Goal: Task Accomplishment & Management: Manage account settings

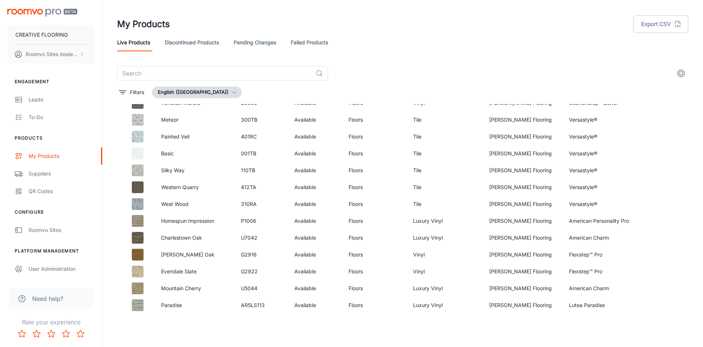
scroll to position [352, 0]
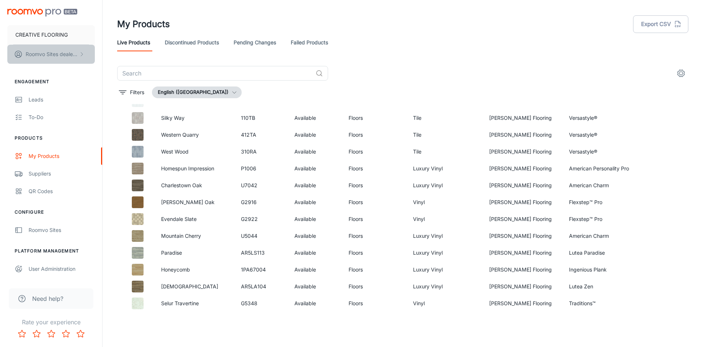
click at [51, 56] on p "Roomvo Sites dealer last name" at bounding box center [52, 54] width 52 height 8
click at [51, 56] on div at bounding box center [351, 173] width 703 height 347
click at [183, 41] on link "Discontinued Products" at bounding box center [192, 43] width 54 height 18
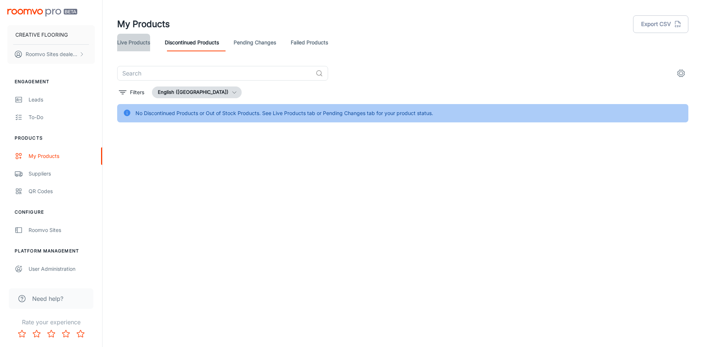
click at [141, 45] on link "Live Products" at bounding box center [133, 43] width 33 height 18
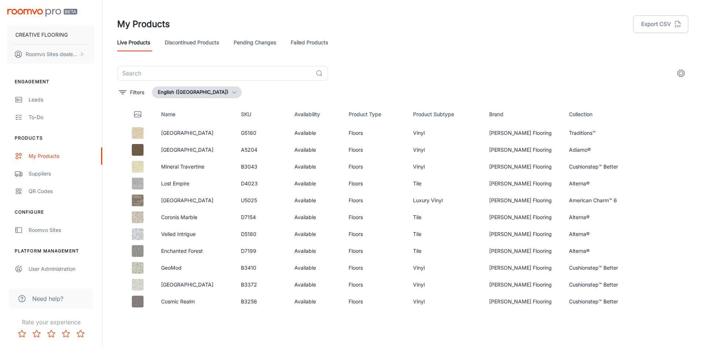
click at [258, 41] on link "Pending Changes" at bounding box center [255, 43] width 42 height 18
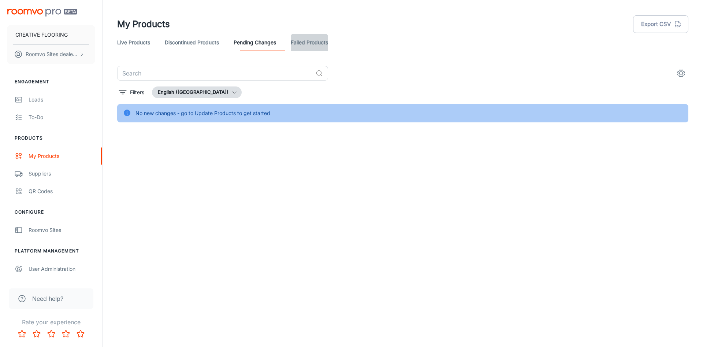
click at [328, 46] on link "Failed Products" at bounding box center [309, 43] width 37 height 18
click at [141, 44] on link "Live Products" at bounding box center [133, 43] width 33 height 18
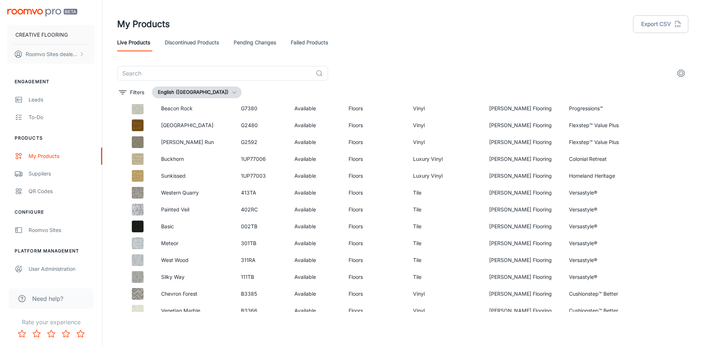
scroll to position [891, 0]
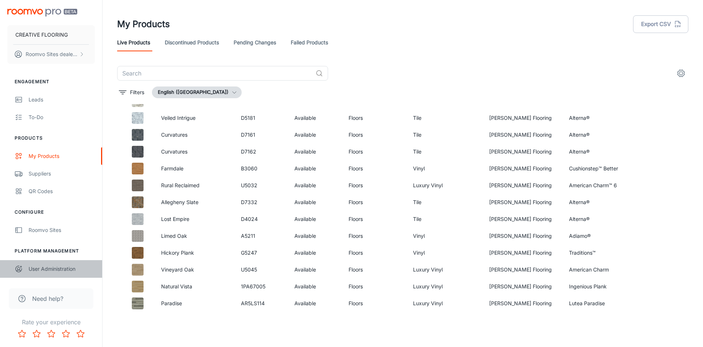
click at [48, 266] on div "User Administration" at bounding box center [62, 269] width 66 height 8
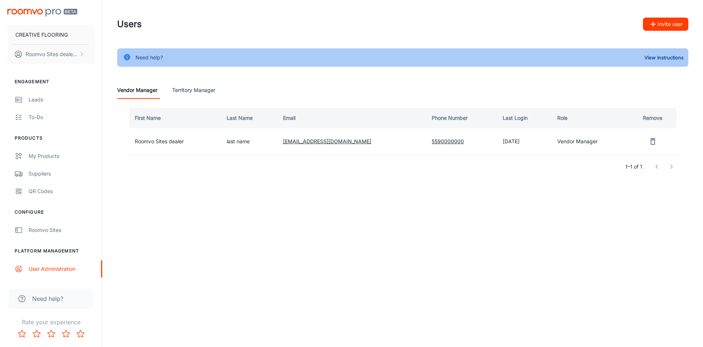
click at [560, 145] on td "Vendor Manager" at bounding box center [591, 141] width 78 height 26
click at [517, 144] on td "[DATE]" at bounding box center [524, 141] width 55 height 26
click at [162, 140] on td "Roomvo Sites dealer" at bounding box center [173, 141] width 95 height 26
click at [204, 92] on Manager "Territory Manager" at bounding box center [193, 90] width 43 height 18
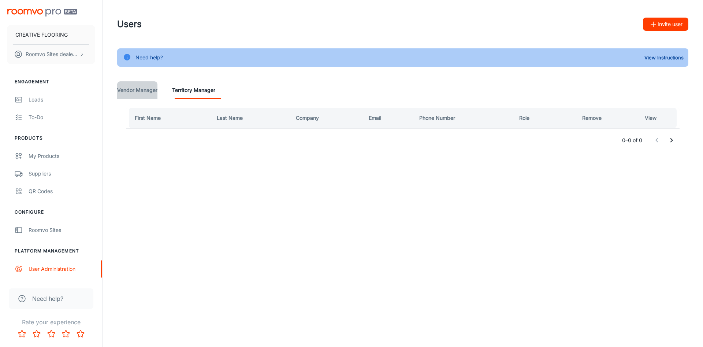
click at [151, 91] on Manager "Vendor Manager" at bounding box center [137, 90] width 40 height 18
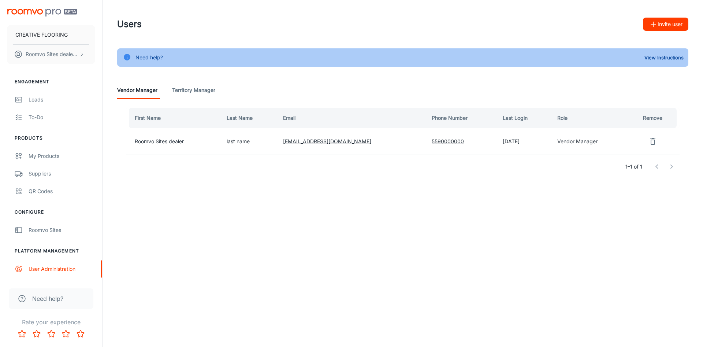
click at [71, 301] on div "Need help?" at bounding box center [51, 298] width 85 height 21
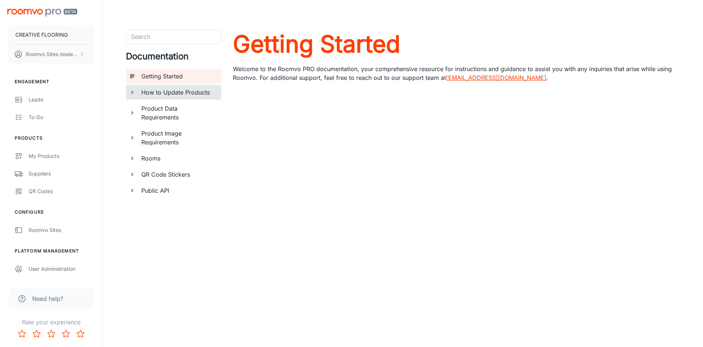
click at [166, 96] on h6 "How to Update Products" at bounding box center [178, 92] width 74 height 9
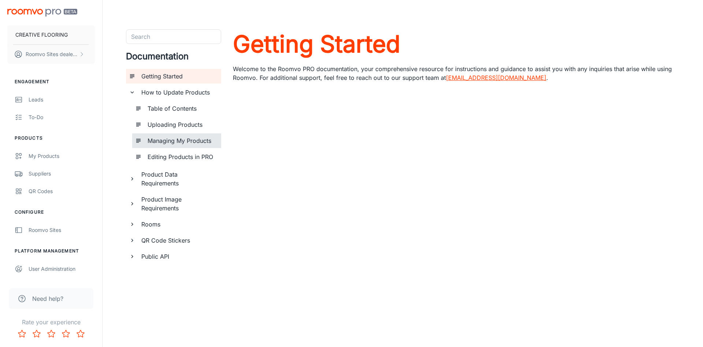
click at [178, 142] on h6 "Managing My Products" at bounding box center [182, 140] width 68 height 9
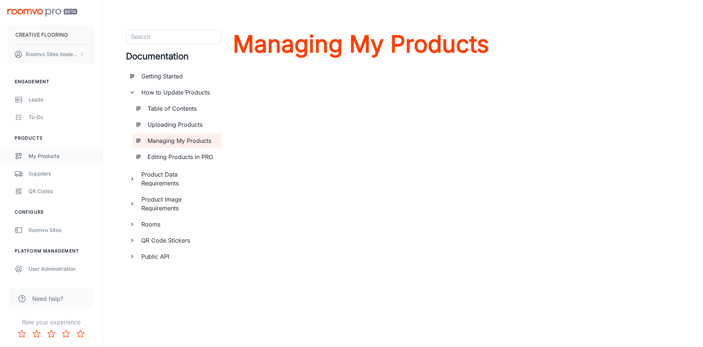
click at [27, 153] on link "My Products" at bounding box center [51, 156] width 102 height 18
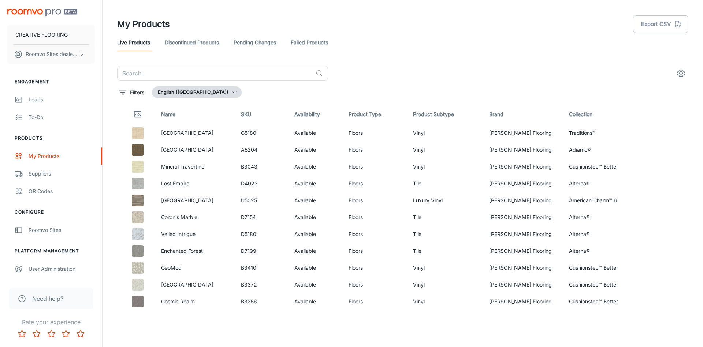
click at [211, 89] on button "English ([GEOGRAPHIC_DATA])" at bounding box center [197, 92] width 90 height 12
click at [211, 89] on div at bounding box center [351, 173] width 703 height 347
click at [116, 90] on div "​ Filters English ([GEOGRAPHIC_DATA]) Name SKU Availability Product Type Produc…" at bounding box center [402, 189] width 589 height 246
click at [121, 92] on icon "filter" at bounding box center [122, 92] width 9 height 9
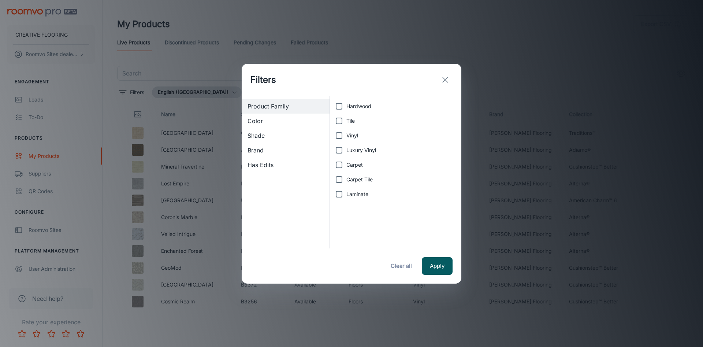
click at [441, 79] on button "exit" at bounding box center [445, 80] width 15 height 15
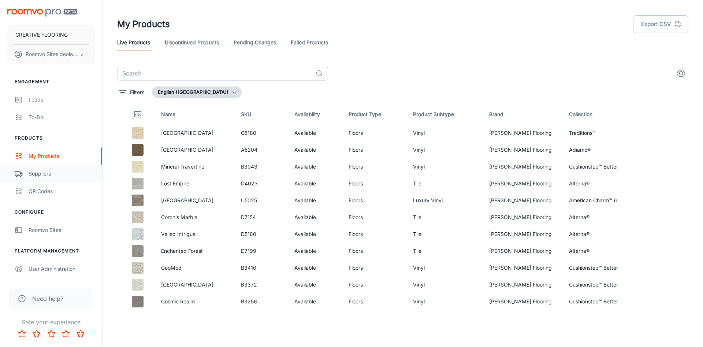
click at [27, 169] on link "Suppliers" at bounding box center [51, 174] width 102 height 18
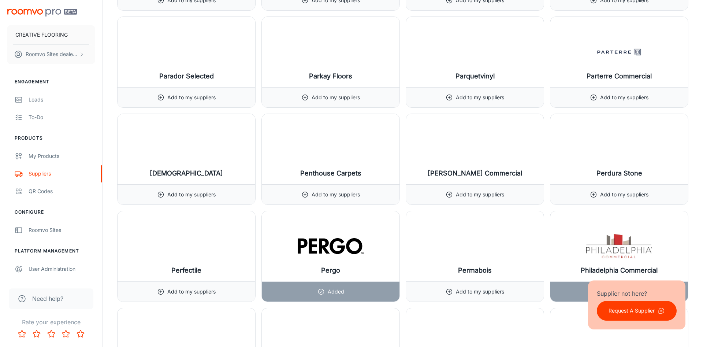
scroll to position [6776, 0]
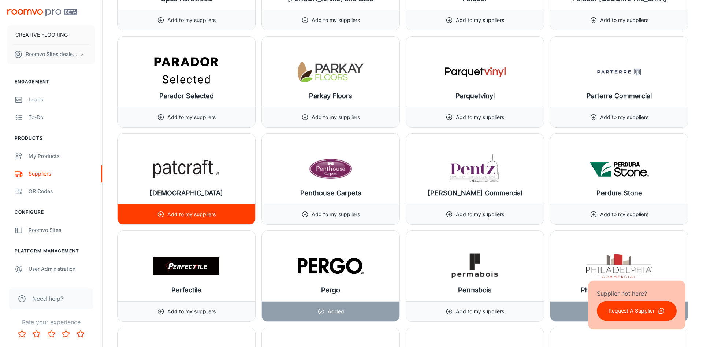
click at [158, 216] on icon at bounding box center [160, 214] width 7 height 7
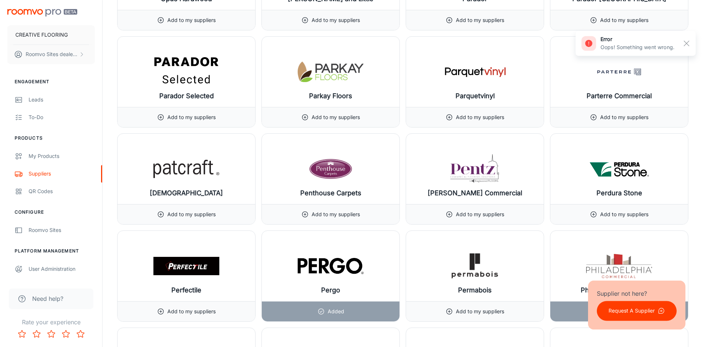
click at [684, 38] on div at bounding box center [684, 43] width 18 height 12
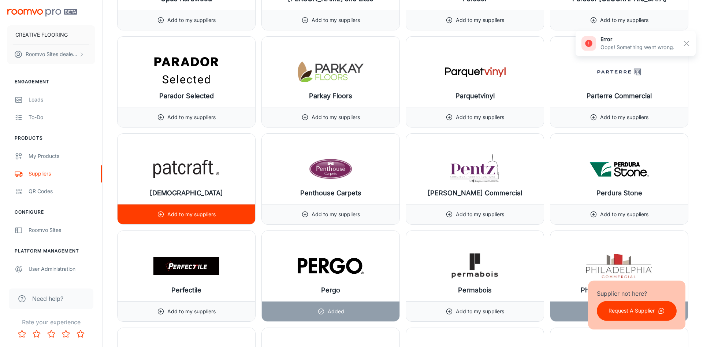
click at [160, 214] on line at bounding box center [161, 214] width 2 height 0
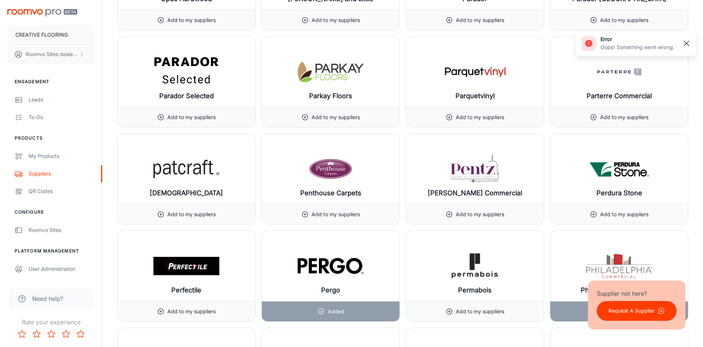
click at [688, 41] on rect "button" at bounding box center [686, 43] width 9 height 9
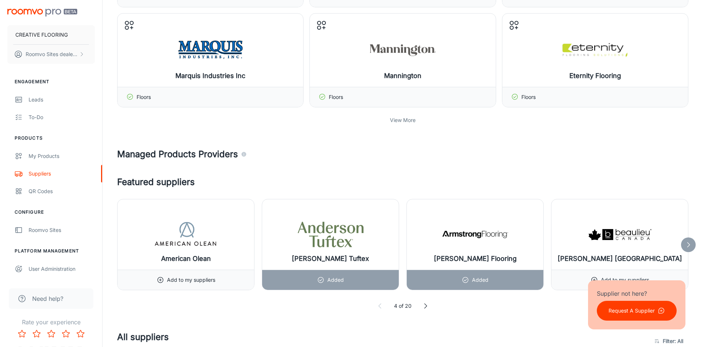
scroll to position [308, 0]
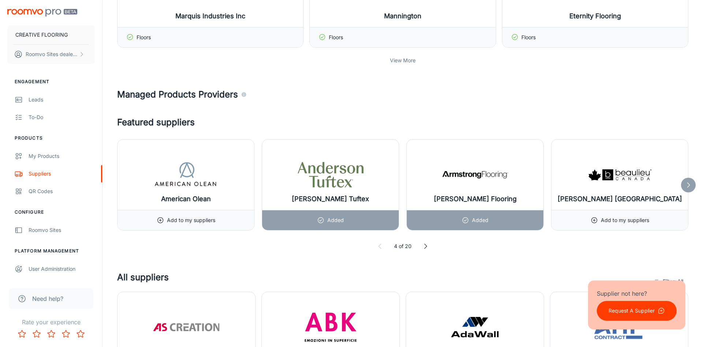
click at [692, 188] on icon at bounding box center [688, 184] width 7 height 7
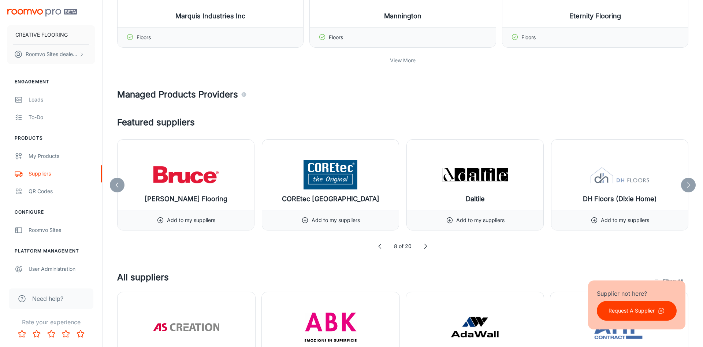
click at [116, 185] on polyline at bounding box center [117, 184] width 2 height 5
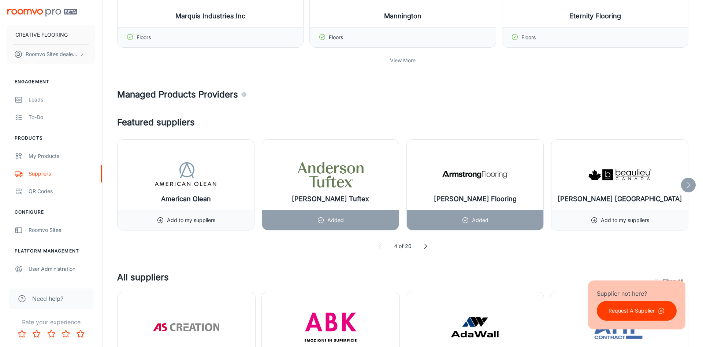
click at [692, 190] on div at bounding box center [688, 185] width 15 height 15
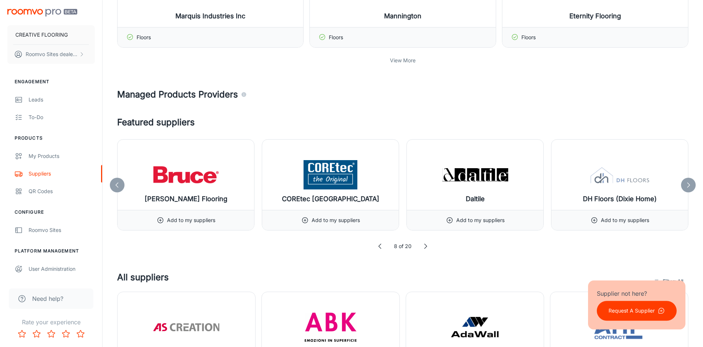
click at [692, 189] on div at bounding box center [688, 185] width 15 height 15
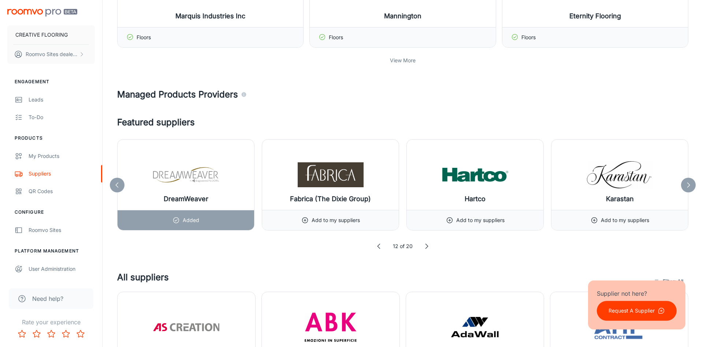
click at [692, 189] on div at bounding box center [688, 185] width 15 height 15
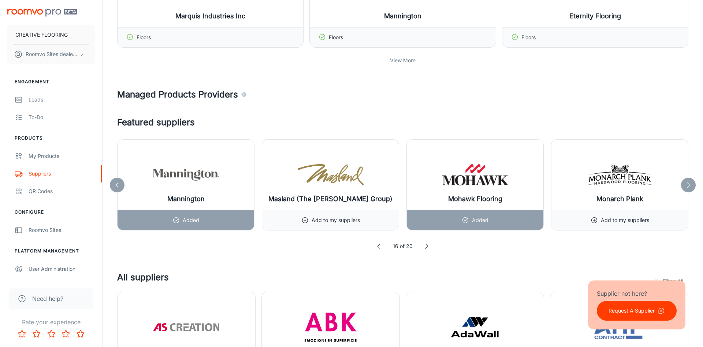
click at [692, 189] on div at bounding box center [688, 185] width 15 height 15
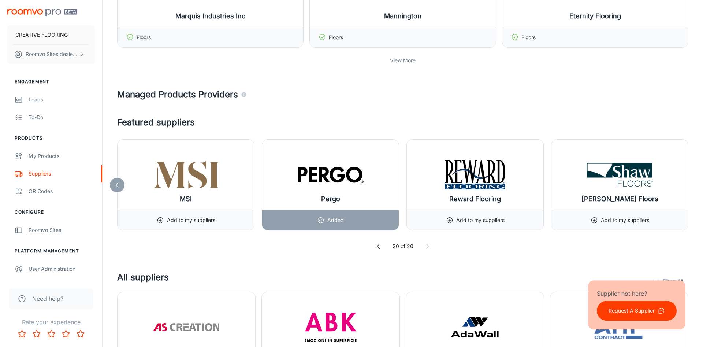
click at [118, 179] on div at bounding box center [117, 185] width 15 height 15
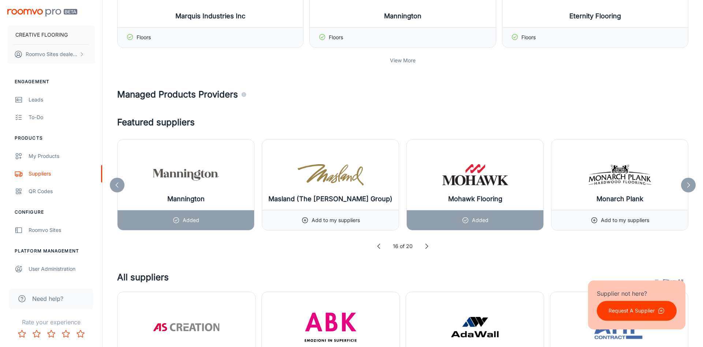
click at [118, 179] on div at bounding box center [117, 185] width 15 height 15
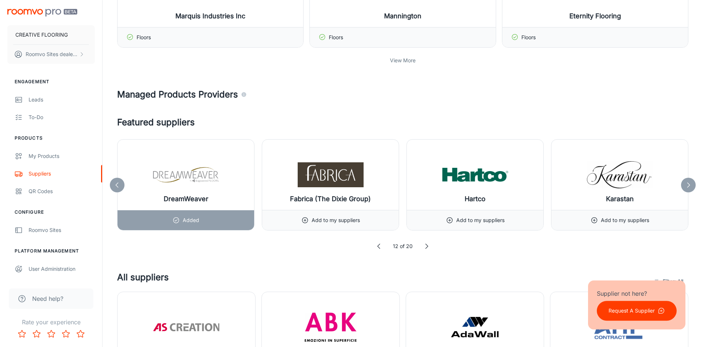
click at [118, 179] on div at bounding box center [117, 185] width 15 height 15
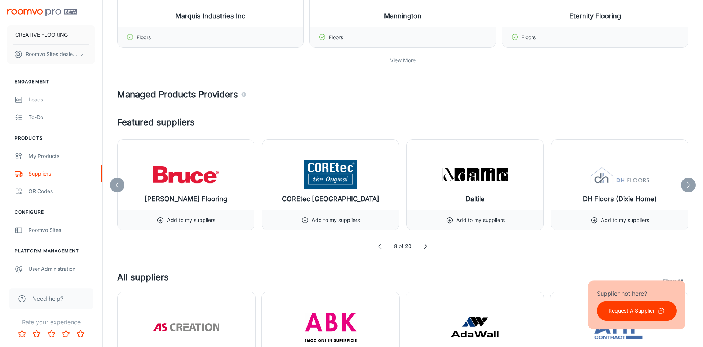
click at [687, 184] on icon at bounding box center [688, 184] width 7 height 7
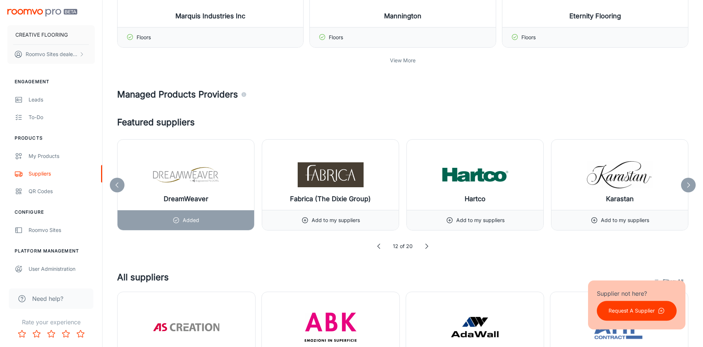
click at [687, 181] on div at bounding box center [688, 185] width 15 height 15
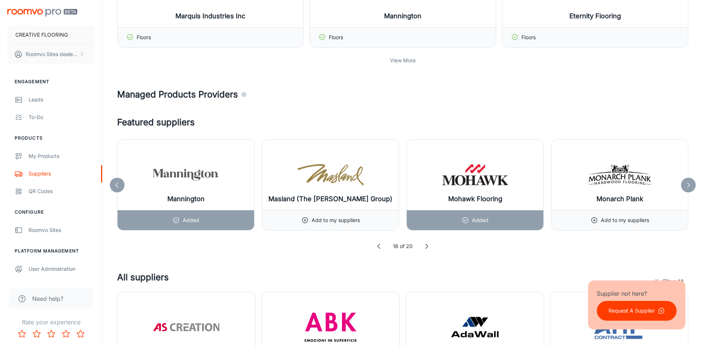
click at [687, 181] on div at bounding box center [688, 185] width 15 height 15
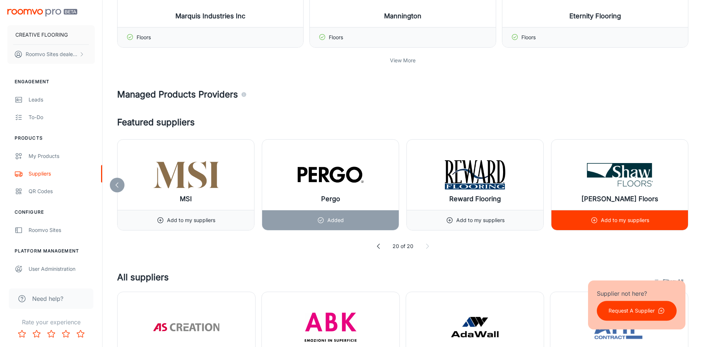
click at [687, 181] on div "[PERSON_NAME] Floors" at bounding box center [620, 175] width 137 height 70
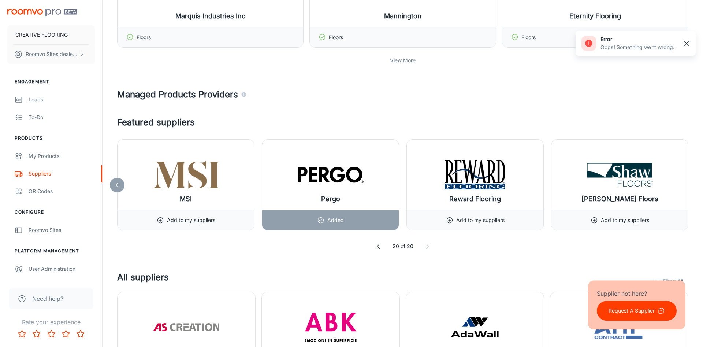
click at [688, 38] on button "button" at bounding box center [687, 43] width 12 height 12
click at [41, 159] on div "My Products" at bounding box center [62, 156] width 66 height 8
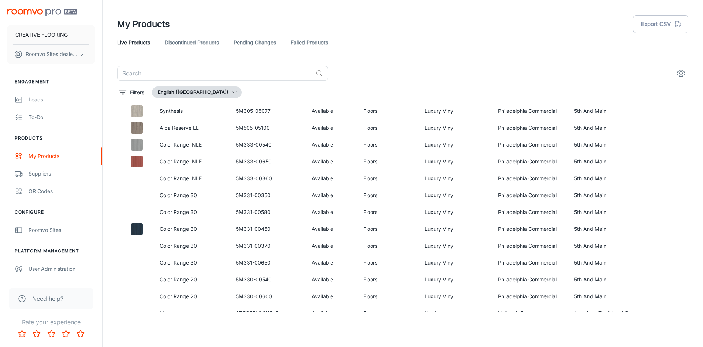
scroll to position [6821, 0]
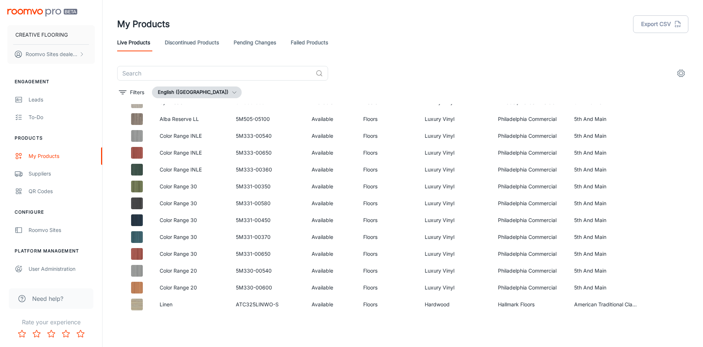
drag, startPoint x: 687, startPoint y: 310, endPoint x: 686, endPoint y: 304, distance: 5.5
click at [55, 300] on span "Need help?" at bounding box center [47, 298] width 31 height 9
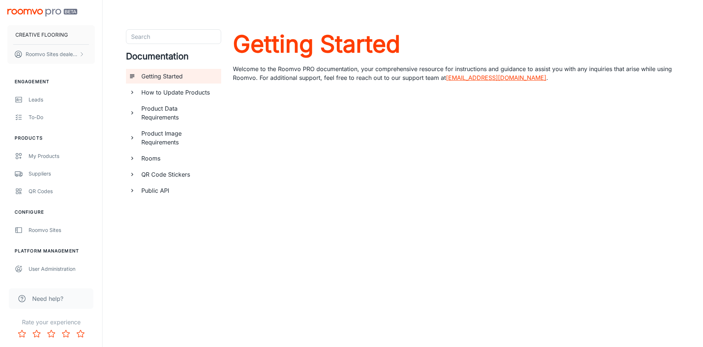
click at [473, 79] on link "[EMAIL_ADDRESS][DOMAIN_NAME]" at bounding box center [496, 77] width 100 height 7
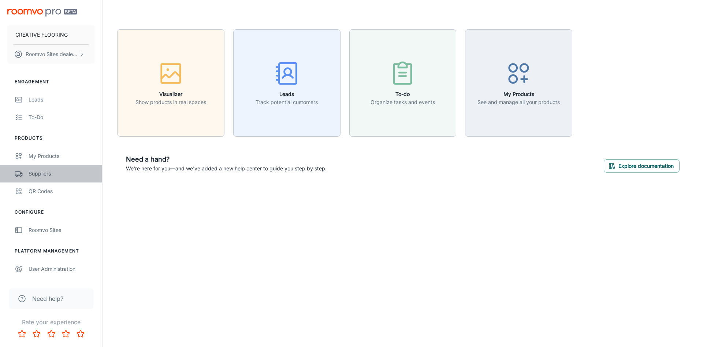
click at [34, 169] on link "Suppliers" at bounding box center [51, 174] width 102 height 18
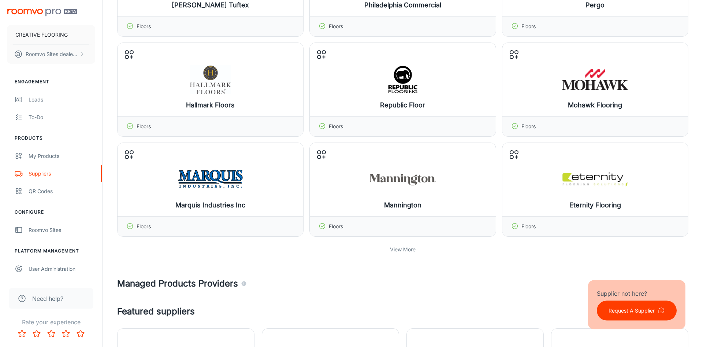
scroll to position [179, 0]
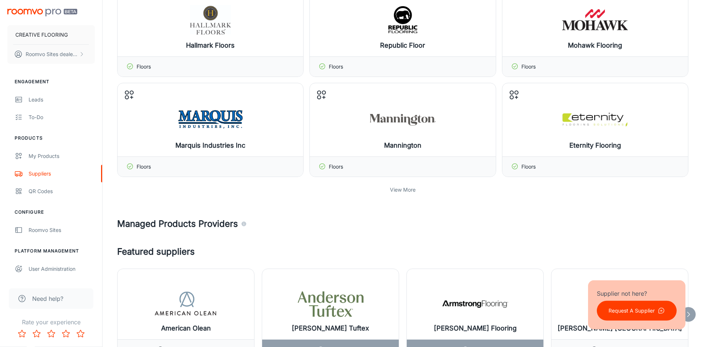
click at [407, 193] on p "View More" at bounding box center [403, 190] width 26 height 8
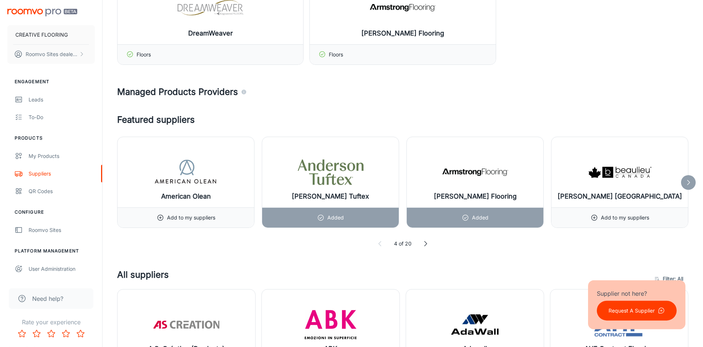
scroll to position [471, 0]
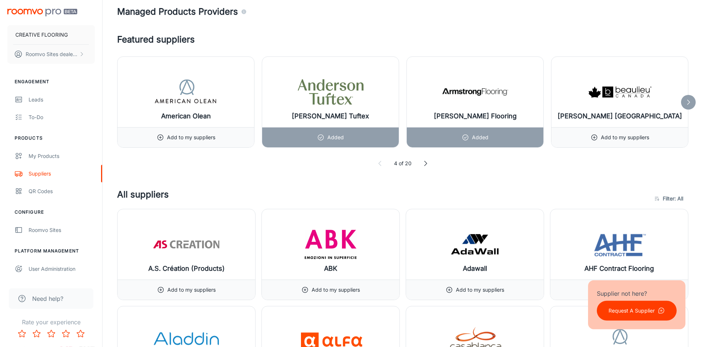
click at [689, 100] on icon at bounding box center [688, 102] width 7 height 7
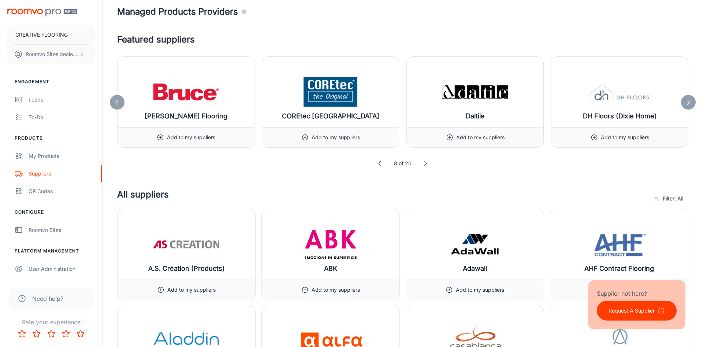
click at [689, 100] on icon at bounding box center [688, 102] width 7 height 7
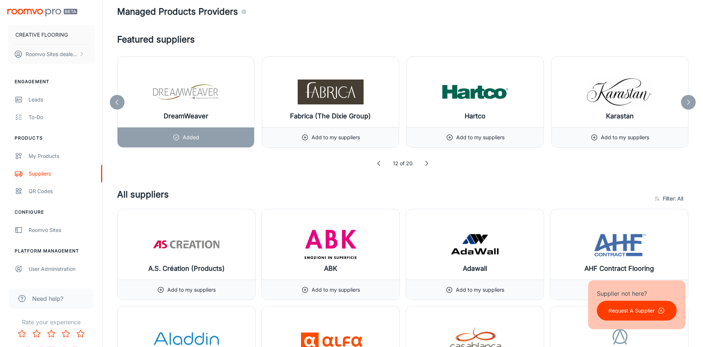
click at [692, 99] on div at bounding box center [688, 102] width 15 height 15
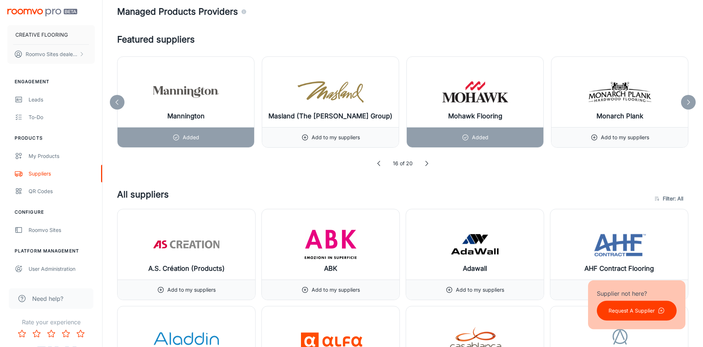
click at [692, 99] on div at bounding box center [688, 102] width 15 height 15
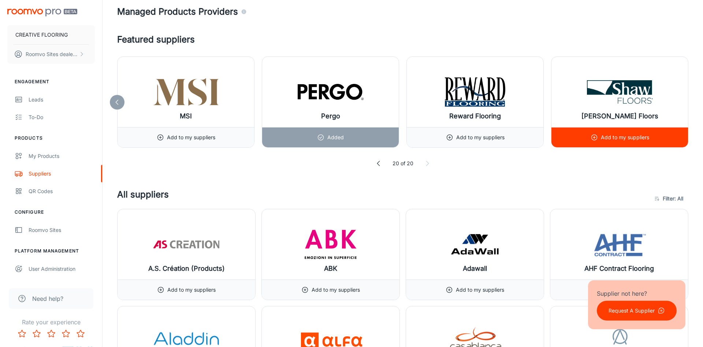
click at [608, 136] on p "Add to my suppliers" at bounding box center [625, 137] width 48 height 8
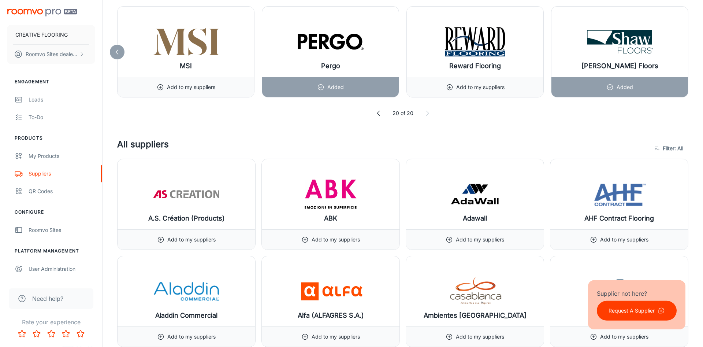
scroll to position [611, 0]
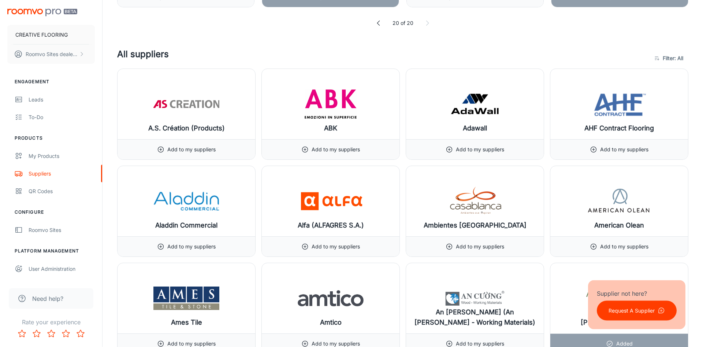
click at [679, 60] on div at bounding box center [351, 173] width 703 height 347
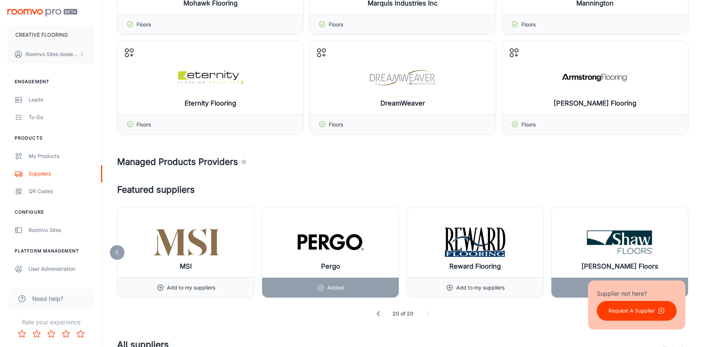
scroll to position [0, 0]
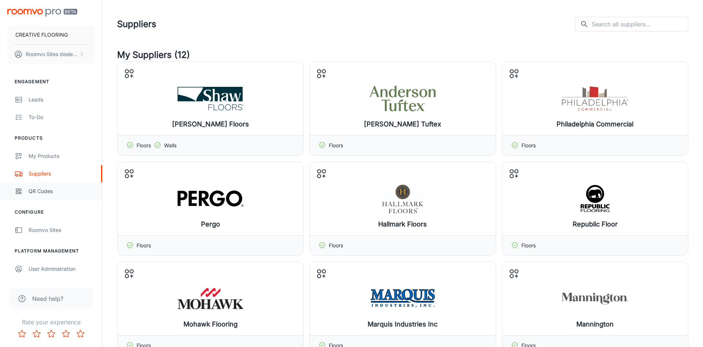
click at [49, 192] on div "QR Codes" at bounding box center [62, 191] width 66 height 8
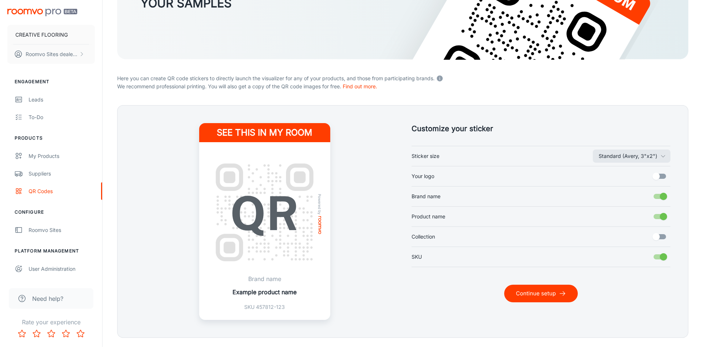
scroll to position [118, 0]
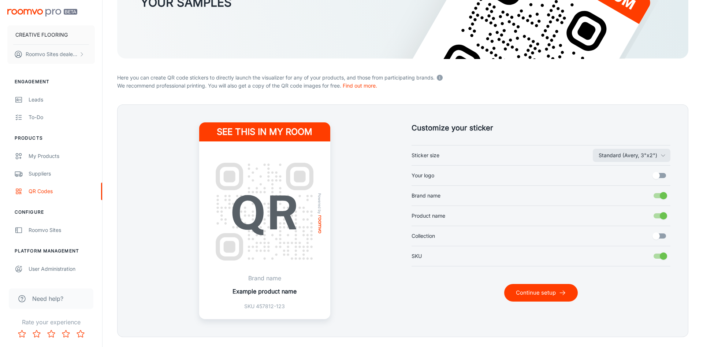
click at [276, 195] on img at bounding box center [265, 212] width 114 height 114
click at [250, 290] on p "Example product name" at bounding box center [265, 291] width 64 height 9
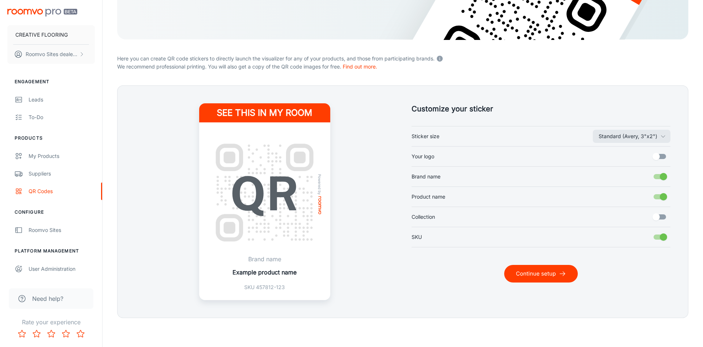
scroll to position [0, 0]
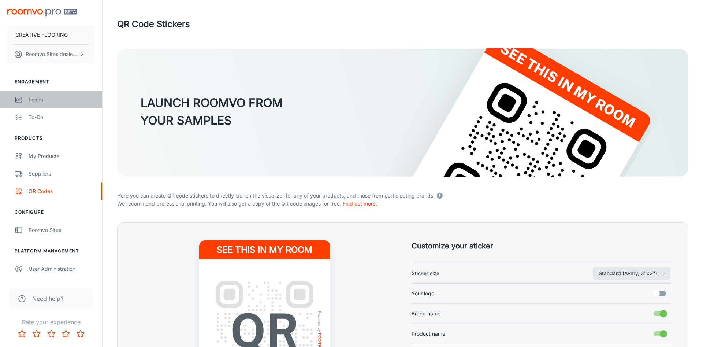
click at [41, 98] on div "Leads" at bounding box center [62, 100] width 66 height 8
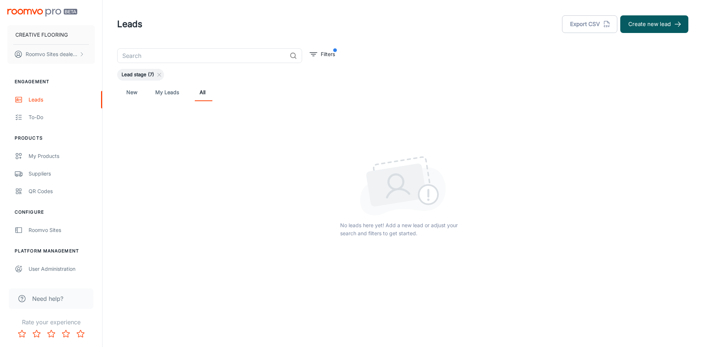
click at [140, 74] on span "Lead stage (7)" at bounding box center [137, 74] width 41 height 7
click at [52, 36] on p "CREATIVE FLOORING" at bounding box center [41, 35] width 52 height 8
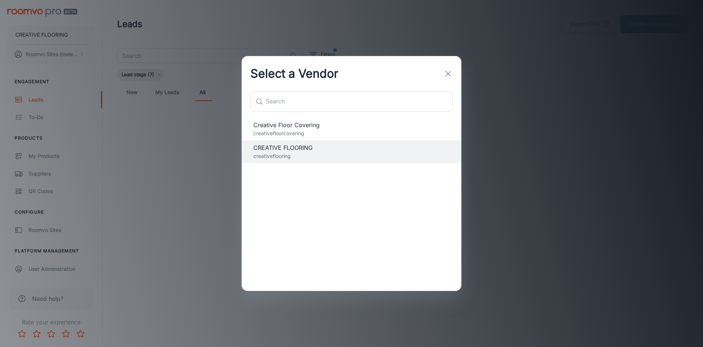
click at [275, 124] on span "Creative Floor Covering" at bounding box center [351, 125] width 196 height 9
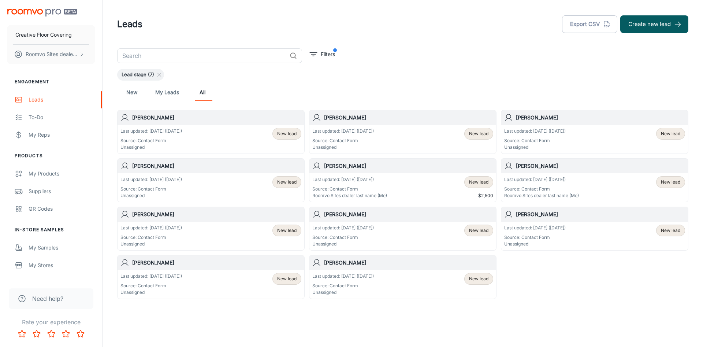
click at [217, 134] on div "Last updated: Sep 13 (4 days ago) Source: Contact Form Unassigned New lead" at bounding box center [211, 139] width 181 height 23
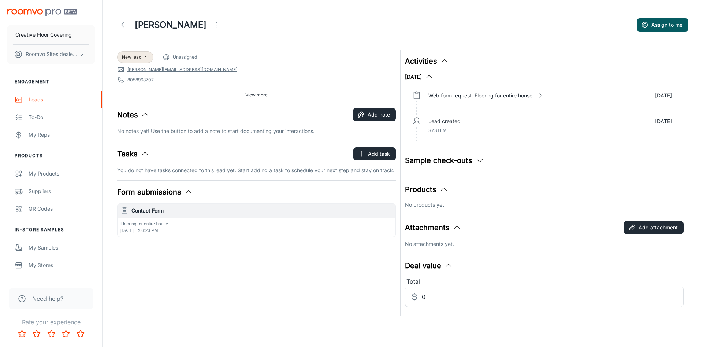
click at [126, 17] on div "Dave Dowding Assign to me" at bounding box center [402, 25] width 571 height 21
click at [340, 77] on span "8058968707" at bounding box center [256, 79] width 279 height 7
click at [320, 73] on span "dave@thechp.us" at bounding box center [256, 69] width 279 height 7
click at [123, 25] on icon at bounding box center [124, 25] width 9 height 9
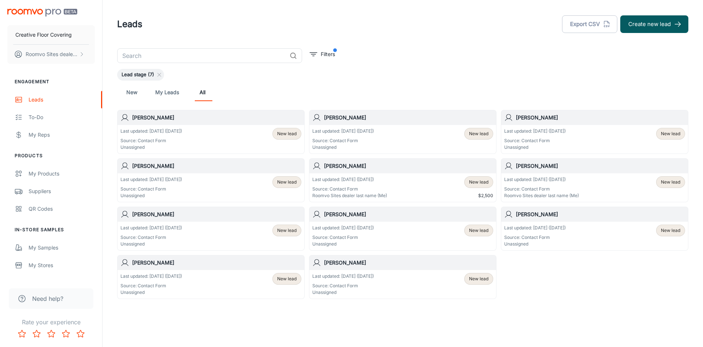
click at [436, 134] on div "Last updated: Sep 12 (5 days ago) Source: Contact Form Unassigned New lead" at bounding box center [402, 139] width 181 height 23
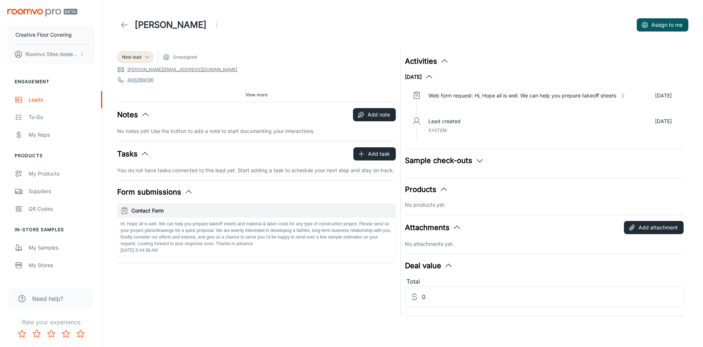
click at [191, 192] on icon "button" at bounding box center [188, 192] width 9 height 9
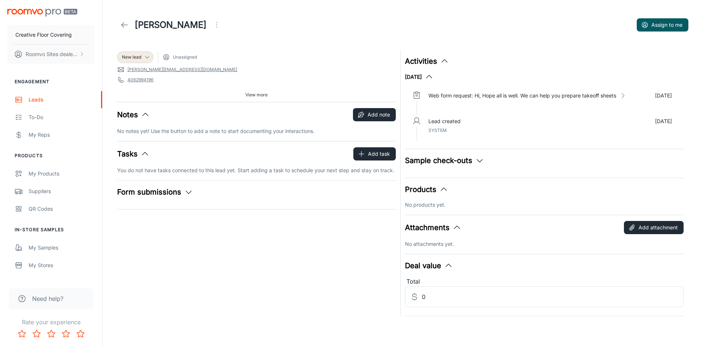
click at [191, 192] on icon "button" at bounding box center [188, 192] width 9 height 9
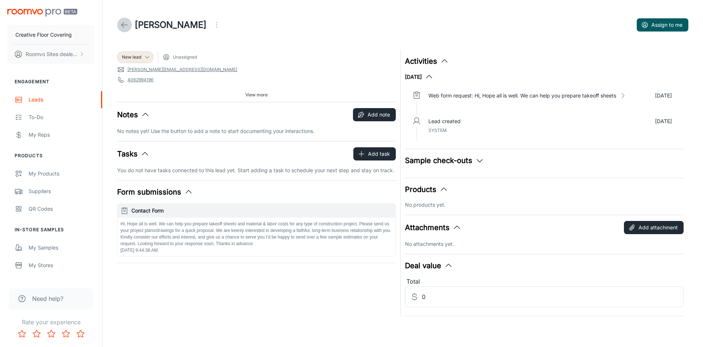
click at [122, 23] on icon at bounding box center [124, 25] width 9 height 9
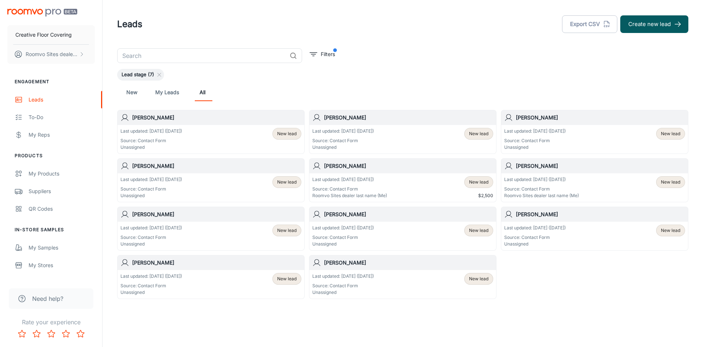
click at [604, 140] on div "Last updated: Sep 1 (16 days ago) Source: Contact Form Unassigned New lead" at bounding box center [594, 139] width 181 height 23
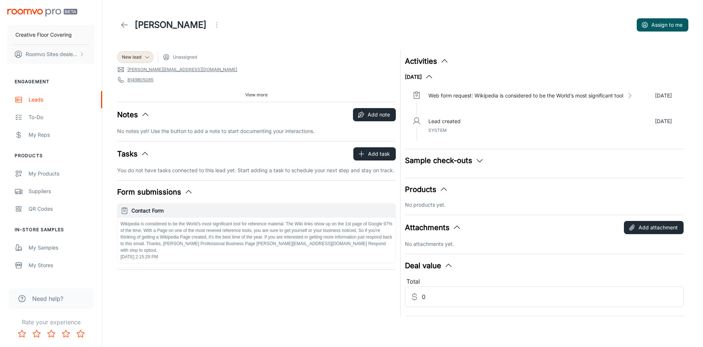
click at [121, 17] on div "James Clark Assign to me" at bounding box center [402, 25] width 571 height 21
click at [255, 97] on span "View more" at bounding box center [256, 95] width 22 height 7
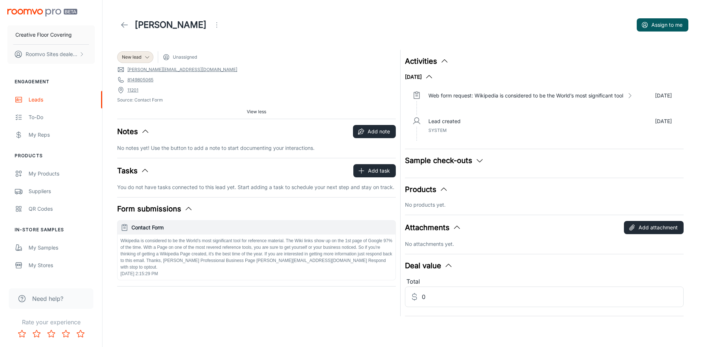
click at [259, 112] on span "View less" at bounding box center [256, 111] width 19 height 7
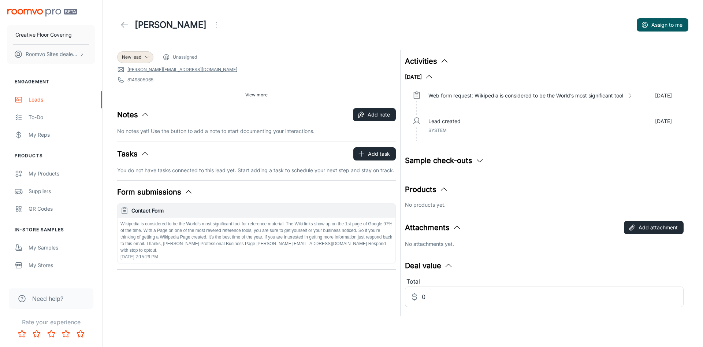
click at [126, 25] on icon at bounding box center [124, 25] width 9 height 9
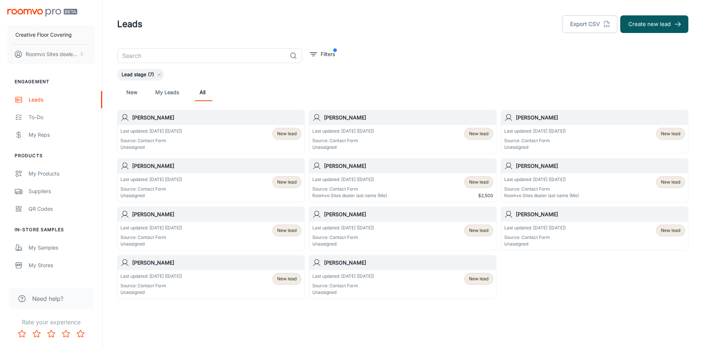
click at [630, 104] on div "​ Filters Lead stage (7) New My Leads All Dave Dowding Last updated: Sep 13 (4 …" at bounding box center [402, 173] width 589 height 251
click at [671, 132] on span "New lead" at bounding box center [670, 133] width 19 height 7
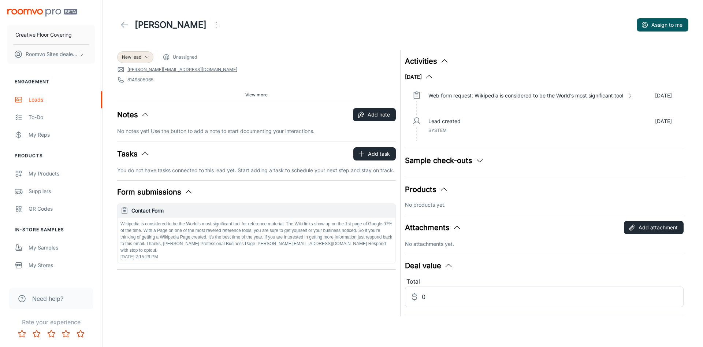
click at [212, 25] on icon "Open menu" at bounding box center [216, 25] width 9 height 9
click at [227, 70] on span "Mark as spam" at bounding box center [240, 68] width 47 height 9
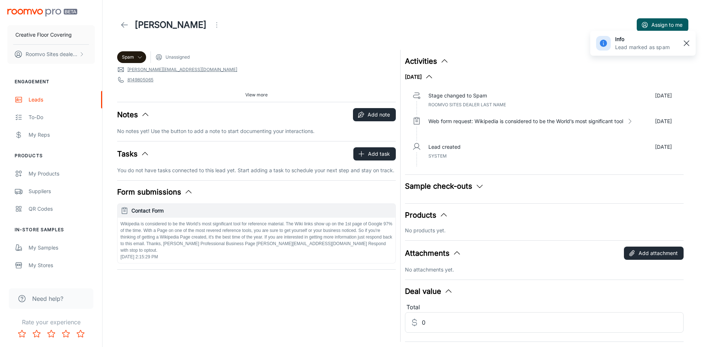
click at [685, 42] on rect "button" at bounding box center [686, 43] width 9 height 9
drag, startPoint x: 288, startPoint y: 43, endPoint x: 279, endPoint y: 41, distance: 9.1
click at [279, 41] on header "James Clark Assign to me" at bounding box center [402, 25] width 589 height 50
click at [119, 27] on link at bounding box center [124, 25] width 15 height 15
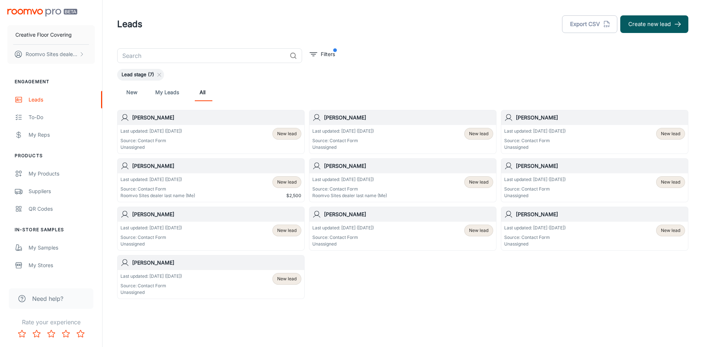
click at [358, 141] on p "Source: Contact Form" at bounding box center [343, 140] width 62 height 7
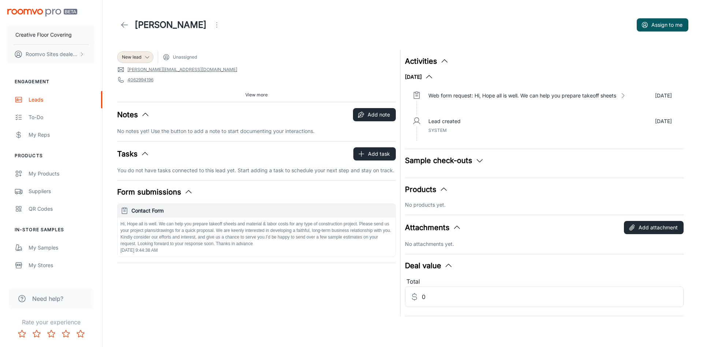
click at [212, 25] on icon "Open menu" at bounding box center [216, 25] width 9 height 9
click at [227, 67] on span "Mark as spam" at bounding box center [239, 68] width 47 height 9
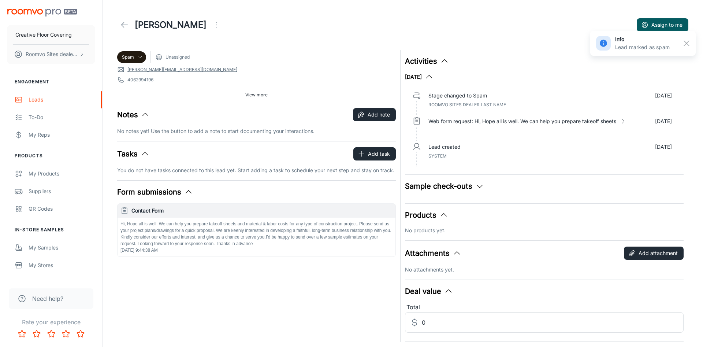
click at [126, 27] on icon at bounding box center [124, 25] width 9 height 9
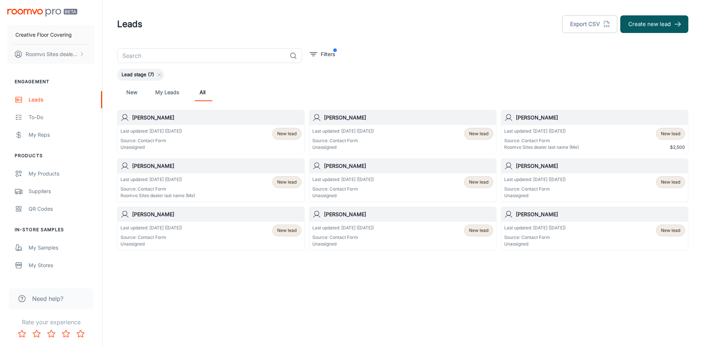
click at [151, 133] on p "Last updated: Sep 13 (4 days ago)" at bounding box center [152, 131] width 62 height 7
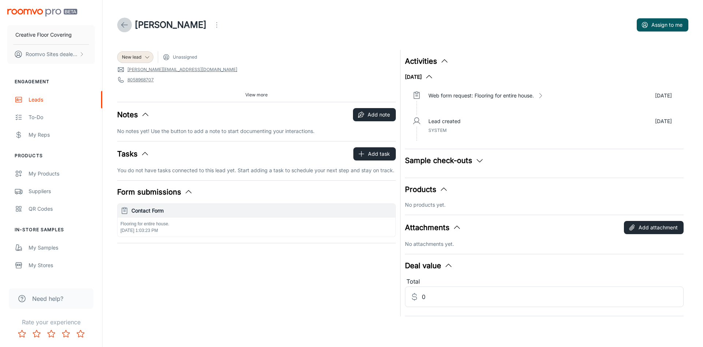
click at [120, 23] on link at bounding box center [124, 25] width 15 height 15
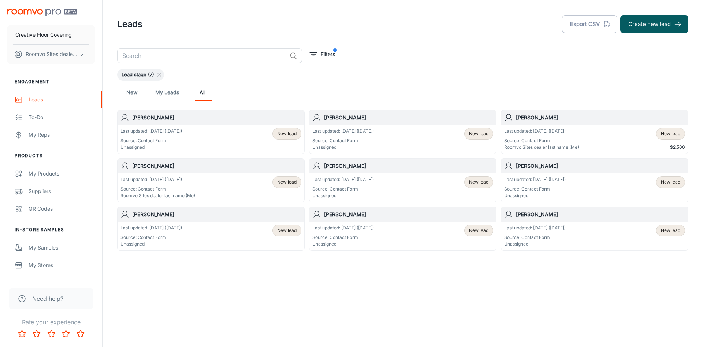
click at [427, 141] on div "Last updated: Sep 1 (16 days ago) Source: Contact Form Unassigned New lead" at bounding box center [402, 139] width 181 height 23
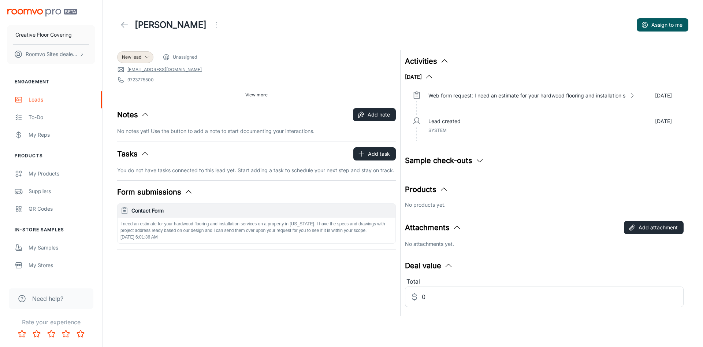
click at [144, 83] on link "9723775500" at bounding box center [140, 80] width 26 height 7
click at [212, 22] on icon "Open menu" at bounding box center [216, 25] width 9 height 9
click at [229, 28] on div at bounding box center [351, 173] width 703 height 347
click at [214, 28] on icon "Open menu" at bounding box center [216, 25] width 9 height 9
click at [297, 26] on div at bounding box center [351, 173] width 703 height 347
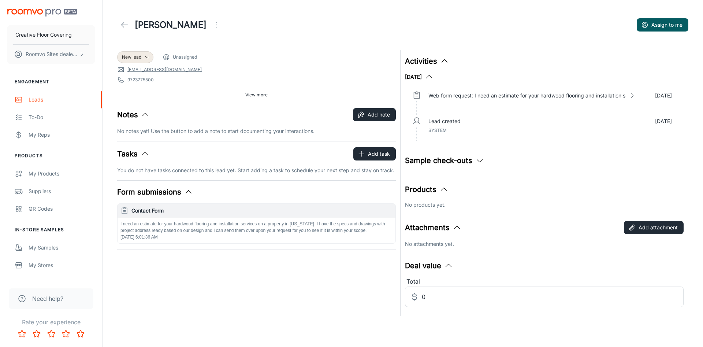
click at [210, 25] on button "Open menu" at bounding box center [217, 25] width 15 height 15
click at [237, 69] on span "Mark as spam" at bounding box center [254, 68] width 47 height 9
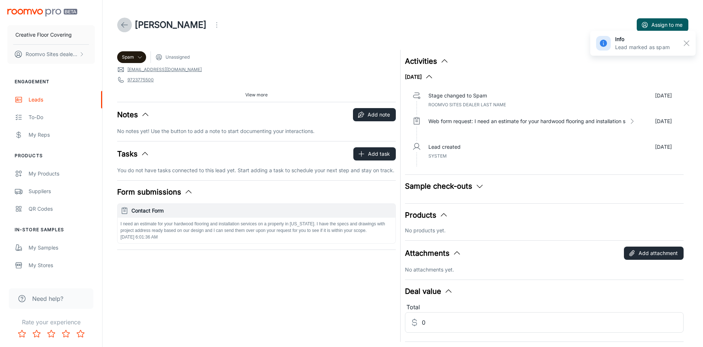
click at [124, 24] on icon at bounding box center [124, 25] width 9 height 9
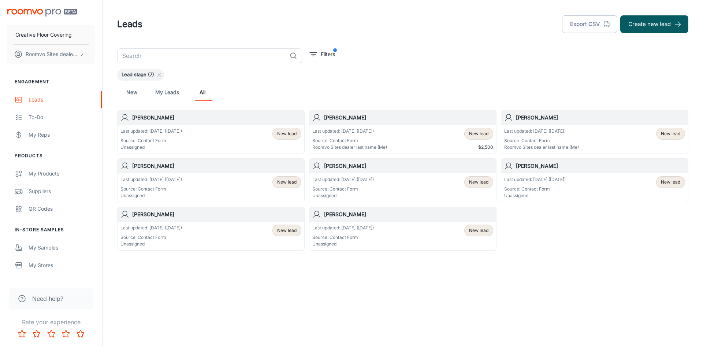
click at [401, 137] on div "Last updated: Aug 26 (22 days ago) Source: Contact Form Roomvo Sites dealer las…" at bounding box center [402, 139] width 181 height 23
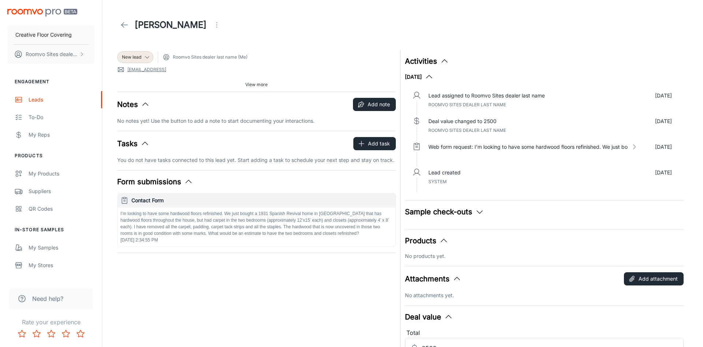
click at [255, 87] on span "View more" at bounding box center [256, 84] width 22 height 7
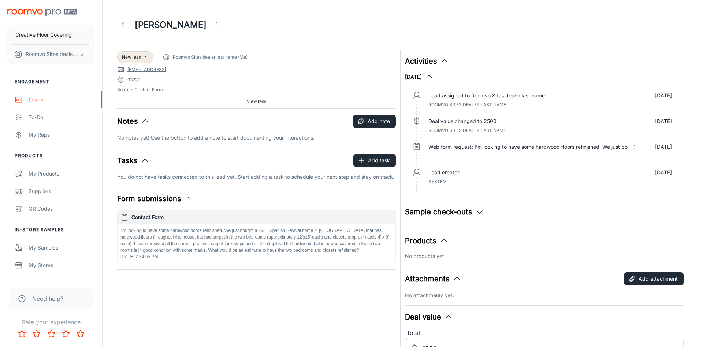
click at [340, 77] on span "93230" at bounding box center [256, 79] width 279 height 7
click at [245, 266] on div "New lead Roomvo Sites dealer last name (Me) heuglys@comcast.nte 93230 Source: C…" at bounding box center [254, 206] width 283 height 322
click at [266, 241] on p "I’m looking to have some hardwood floors refinished. We just bought a 1931 Span…" at bounding box center [257, 240] width 272 height 26
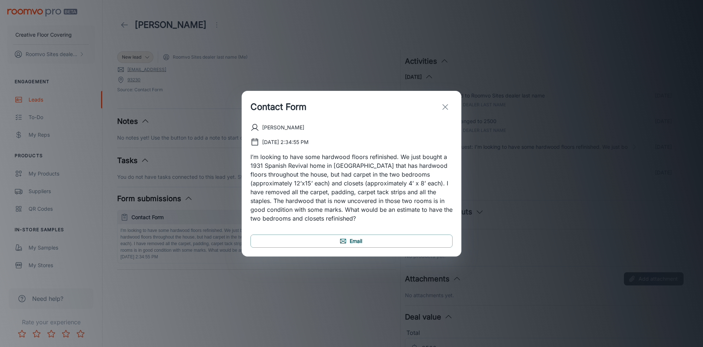
click at [441, 107] on icon "exit" at bounding box center [445, 107] width 9 height 9
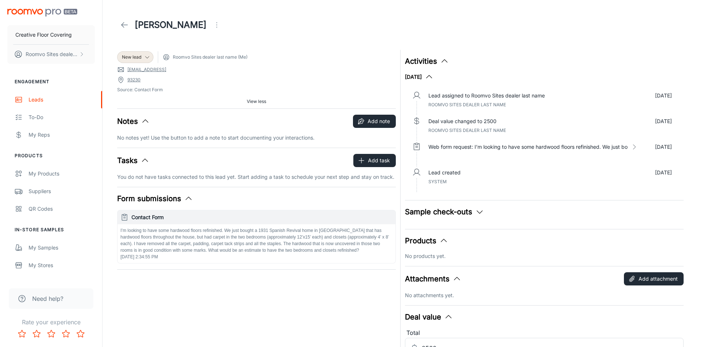
click at [166, 72] on link "heuglys@comcast.nte" at bounding box center [146, 69] width 39 height 7
